Goal: Entertainment & Leisure: Consume media (video, audio)

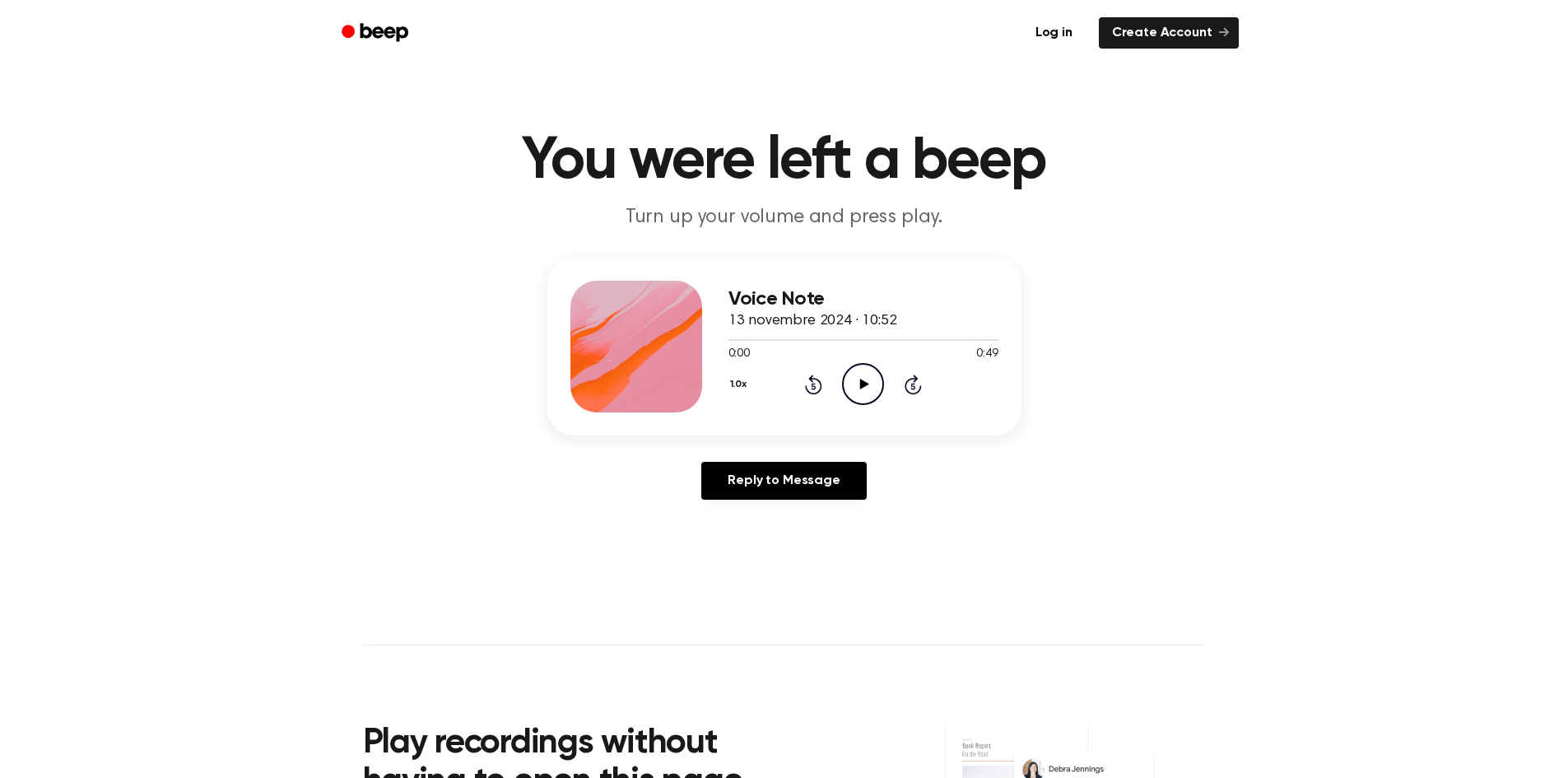
click at [841, 379] on div "1.0x Rewind 5 seconds Play Audio Skip 5 seconds" at bounding box center [864, 384] width 270 height 42
click at [858, 384] on icon "Play Audio" at bounding box center [863, 384] width 42 height 42
click at [763, 339] on div at bounding box center [864, 340] width 270 height 2
click at [782, 339] on div at bounding box center [864, 340] width 270 height 2
click at [863, 382] on icon at bounding box center [864, 384] width 9 height 11
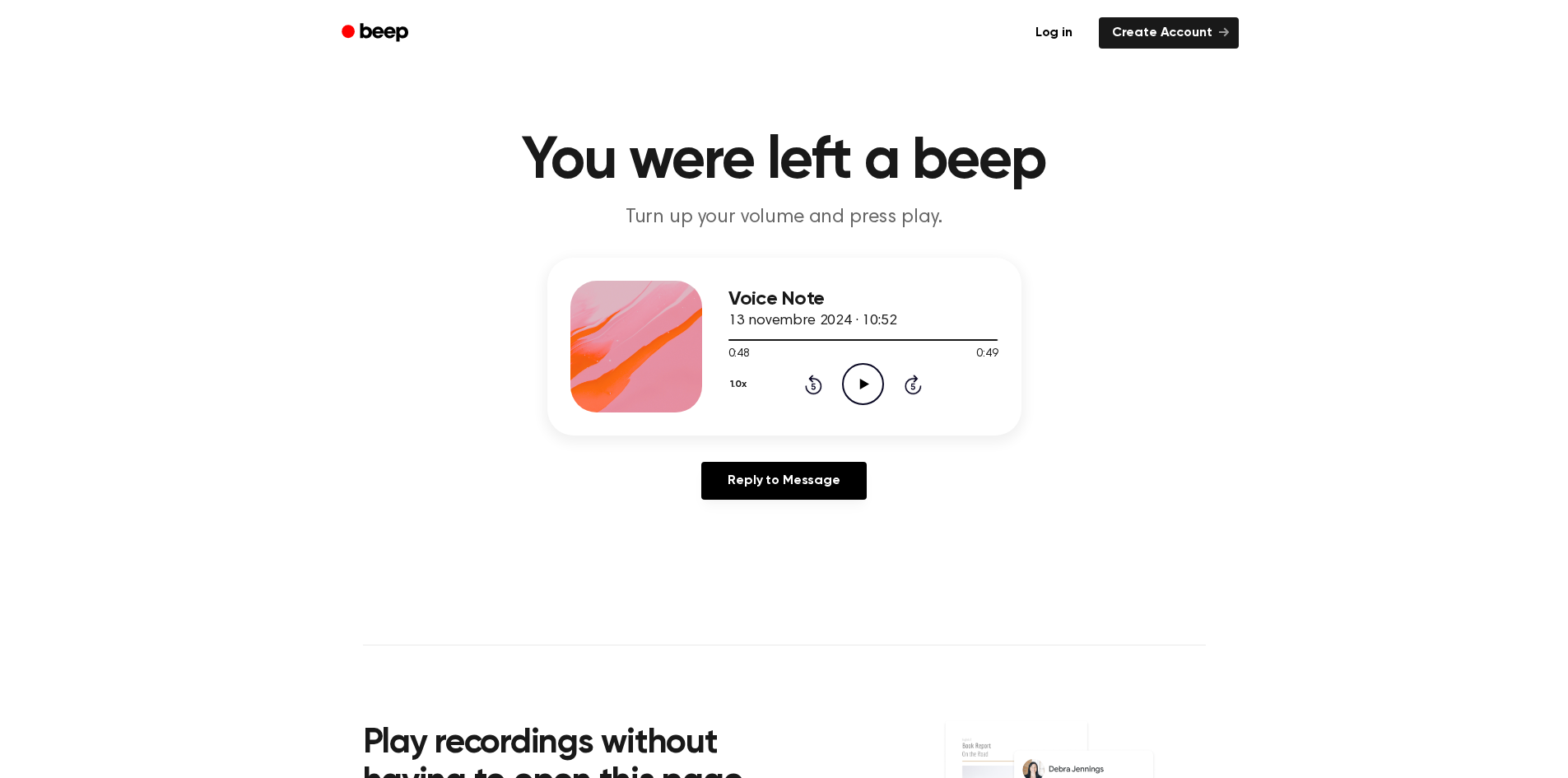
click at [867, 383] on icon at bounding box center [864, 384] width 9 height 11
click at [921, 385] on icon "Skip 5 seconds" at bounding box center [913, 385] width 18 height 22
click at [853, 384] on icon "Pause Audio" at bounding box center [863, 384] width 42 height 42
click at [849, 376] on icon "Play Audio" at bounding box center [863, 384] width 42 height 42
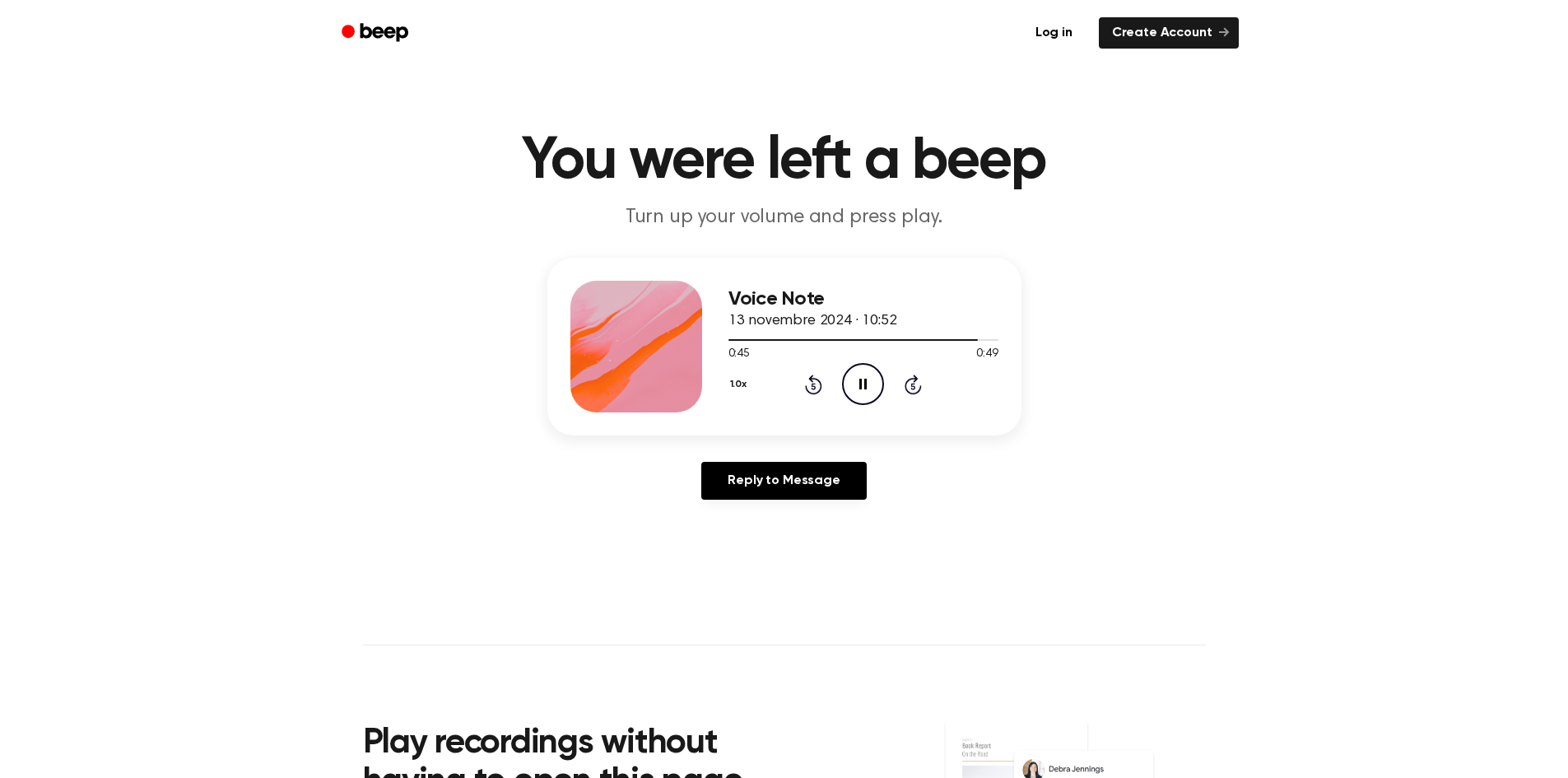
click at [815, 376] on icon "Rewind 5 seconds" at bounding box center [813, 385] width 18 height 22
click at [810, 378] on icon at bounding box center [813, 385] width 17 height 20
click at [813, 382] on icon at bounding box center [813, 385] width 17 height 20
click at [814, 380] on icon "Rewind 5 seconds" at bounding box center [813, 385] width 18 height 22
click at [814, 380] on icon at bounding box center [813, 385] width 17 height 20
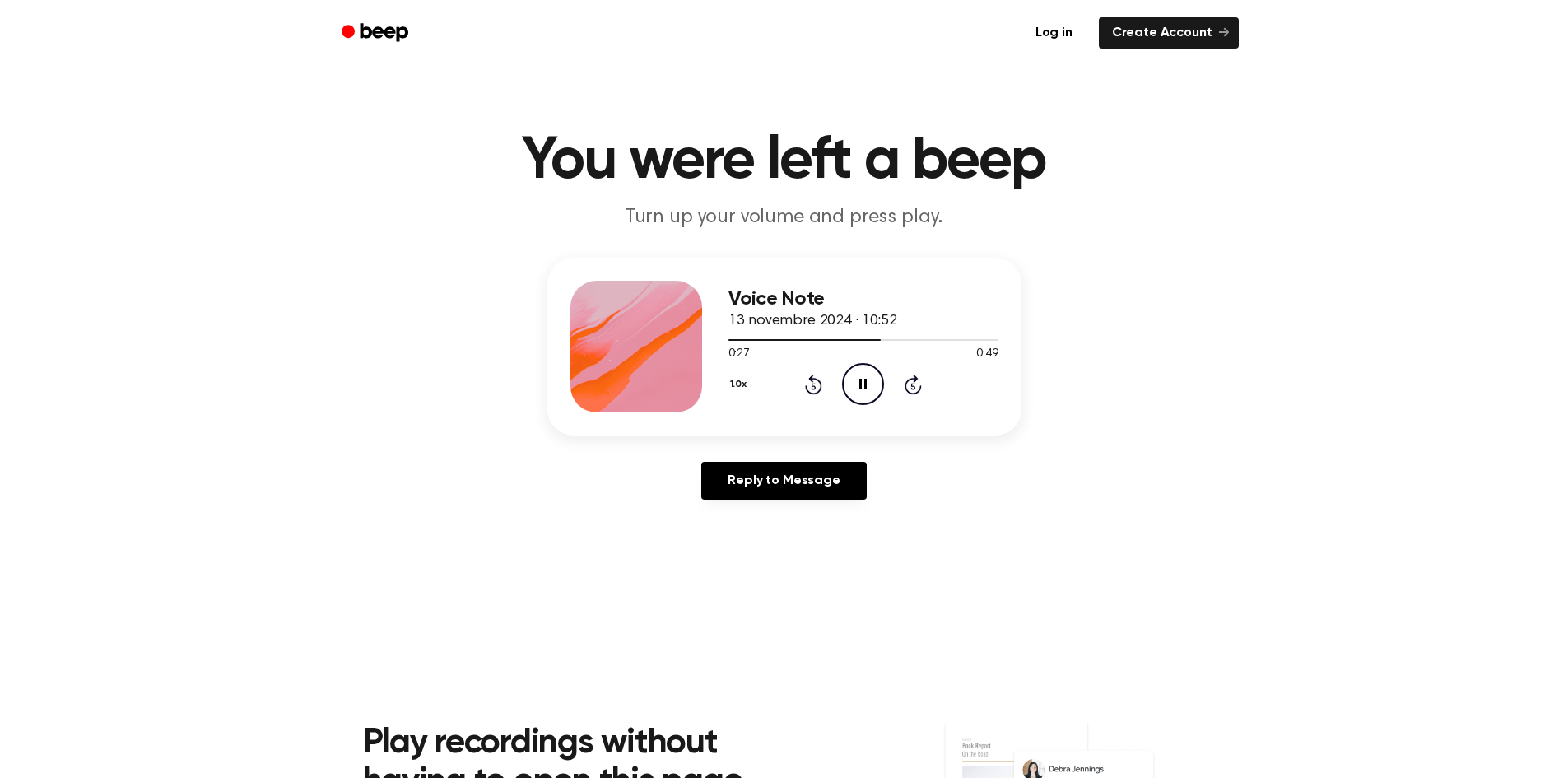
click at [1118, 283] on div "Voice Note 13 novembre 2024 · 10:52 0:27 0:49 Your browser does not support the…" at bounding box center [784, 385] width 1528 height 256
